Goal: Browse casually

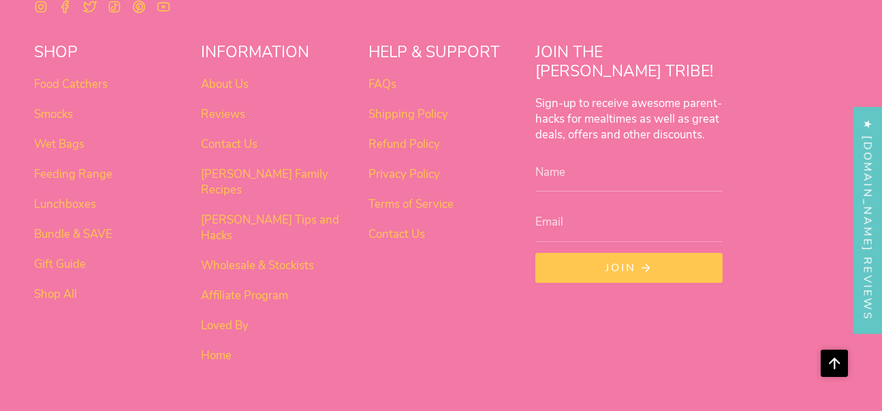
scroll to position [856, 0]
